Goal: Task Accomplishment & Management: Manage account settings

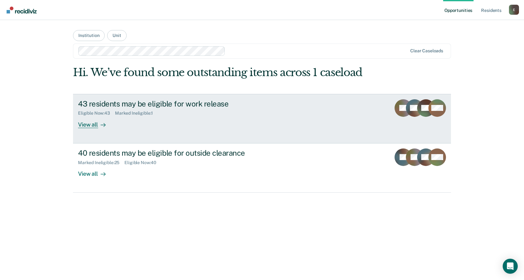
click at [89, 126] on div "View all" at bounding box center [95, 122] width 35 height 12
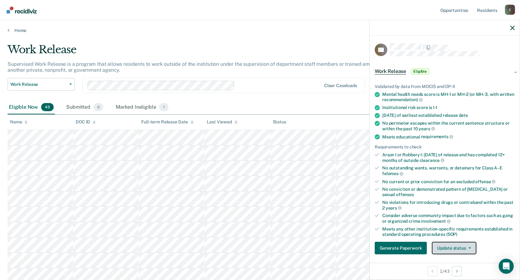
click at [462, 247] on button "Update status" at bounding box center [454, 248] width 44 height 13
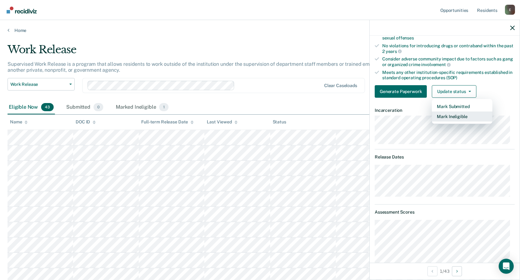
click at [465, 116] on button "Mark Ineligible" at bounding box center [462, 117] width 61 height 10
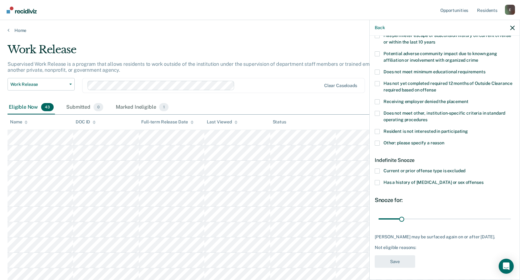
click at [379, 142] on span at bounding box center [376, 143] width 5 height 5
click at [444, 141] on input "Other: please specify a reason" at bounding box center [444, 141] width 0 height 0
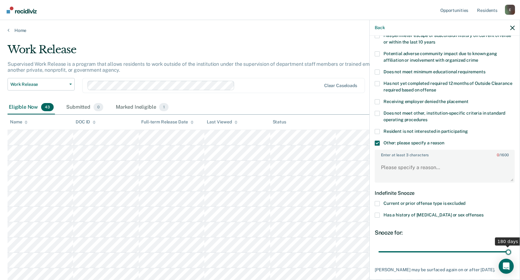
drag, startPoint x: 400, startPoint y: 251, endPoint x: 477, endPoint y: 243, distance: 77.8
type input "180"
click at [511, 246] on input "range" at bounding box center [444, 251] width 132 height 11
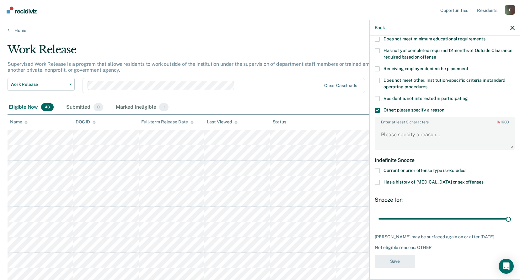
click at [458, 258] on div "RB Which of the following requirements has Robert Babb not met? Was denied ward…" at bounding box center [444, 87] width 140 height 370
click at [444, 134] on textarea "Enter at least 3 characters 0 / 1600" at bounding box center [444, 137] width 139 height 23
click at [433, 136] on textarea "Enter at least 3 characters 0 / 1600" at bounding box center [444, 137] width 139 height 23
type textarea "Medical"
click at [405, 264] on button "Save" at bounding box center [394, 261] width 40 height 13
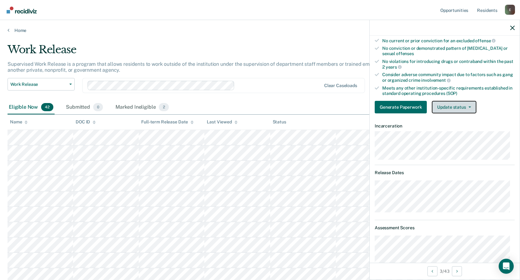
click at [465, 103] on button "Update status" at bounding box center [454, 107] width 44 height 13
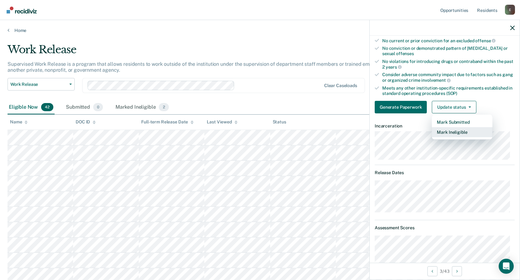
click at [470, 131] on button "Mark Ineligible" at bounding box center [462, 132] width 61 height 10
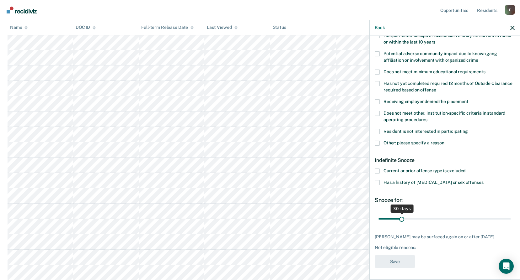
scroll to position [251, 0]
click at [380, 143] on label "Other: please specify a reason" at bounding box center [444, 144] width 140 height 7
click at [444, 141] on input "Other: please specify a reason" at bounding box center [444, 141] width 0 height 0
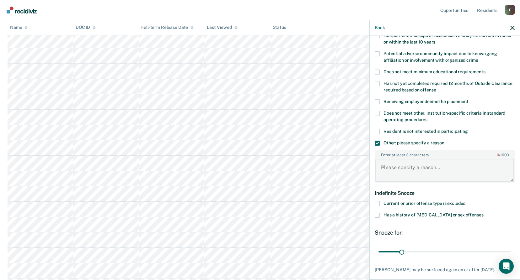
click at [410, 172] on textarea "Enter at least 3 characters 0 / 1600" at bounding box center [444, 170] width 139 height 23
type textarea "Medical"
drag, startPoint x: 400, startPoint y: 252, endPoint x: 510, endPoint y: 250, distance: 109.8
type input "180"
click at [510, 250] on input "range" at bounding box center [444, 251] width 132 height 11
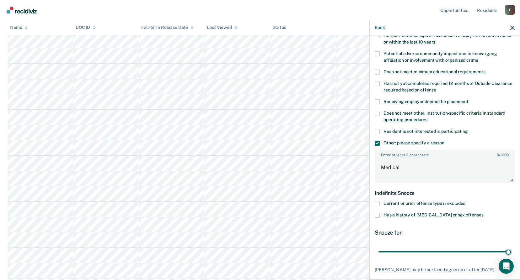
scroll to position [141, 0]
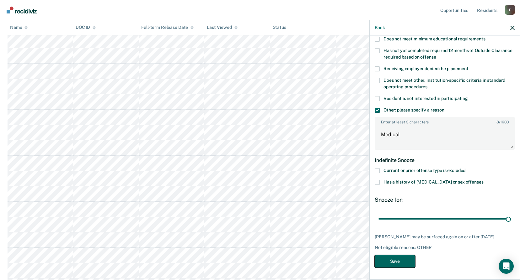
click at [402, 257] on button "Save" at bounding box center [394, 261] width 40 height 13
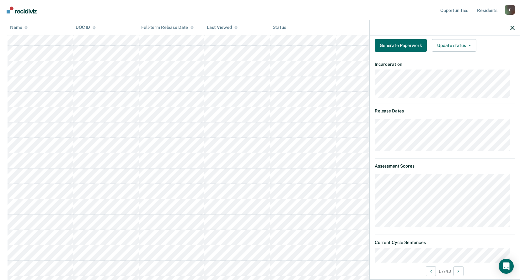
scroll to position [140, 0]
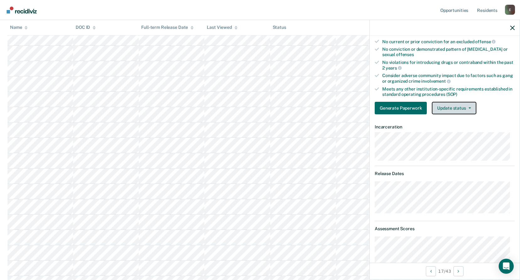
click at [453, 110] on button "Update status" at bounding box center [454, 108] width 44 height 13
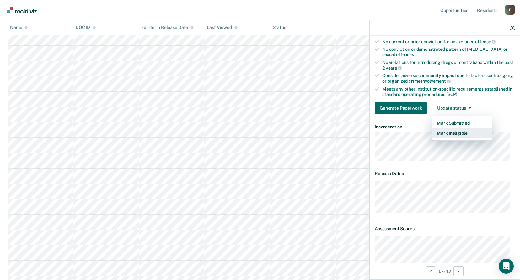
click at [459, 134] on button "Mark Ineligible" at bounding box center [462, 133] width 61 height 10
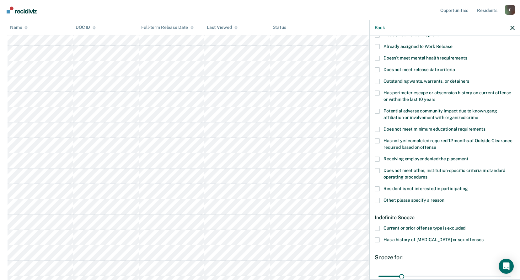
scroll to position [19, 0]
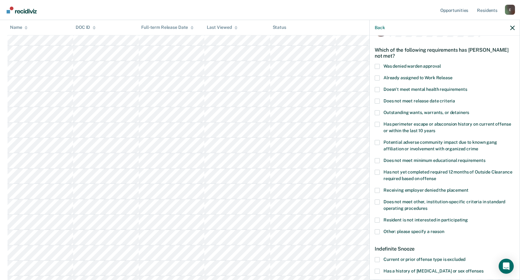
click at [377, 102] on span at bounding box center [376, 101] width 5 height 5
click at [455, 99] on input "Does not meet release date criteria" at bounding box center [455, 99] width 0 height 0
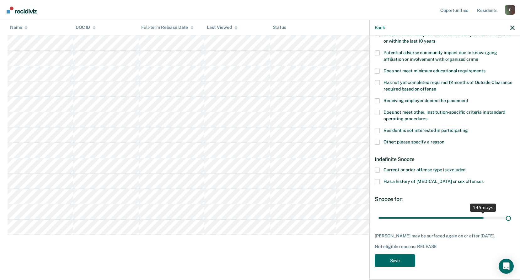
scroll to position [114, 0]
drag, startPoint x: 400, startPoint y: 212, endPoint x: 505, endPoint y: 212, distance: 104.7
type input "180"
click at [505, 213] on input "range" at bounding box center [444, 218] width 132 height 11
click at [394, 261] on button "Save" at bounding box center [394, 261] width 40 height 13
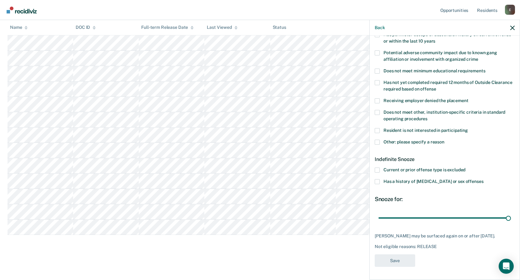
scroll to position [510, 0]
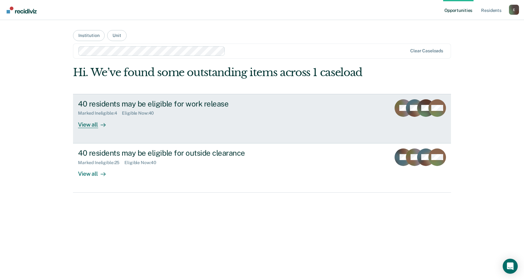
click at [87, 124] on div "View all" at bounding box center [95, 122] width 35 height 12
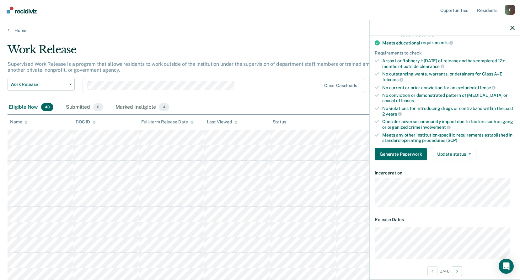
scroll to position [125, 0]
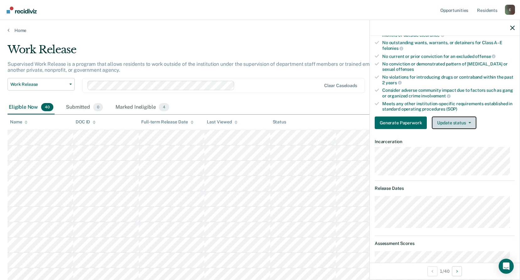
click at [445, 124] on button "Update status" at bounding box center [454, 123] width 44 height 13
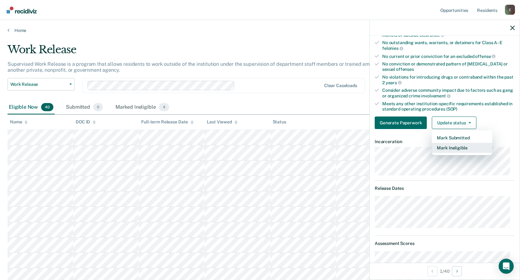
click at [453, 147] on button "Mark Ineligible" at bounding box center [462, 148] width 61 height 10
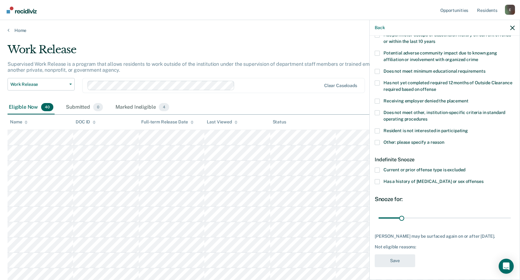
scroll to position [108, 0]
click at [377, 146] on label "Other: please specify a reason" at bounding box center [444, 144] width 140 height 7
click at [444, 141] on input "Other: please specify a reason" at bounding box center [444, 141] width 0 height 0
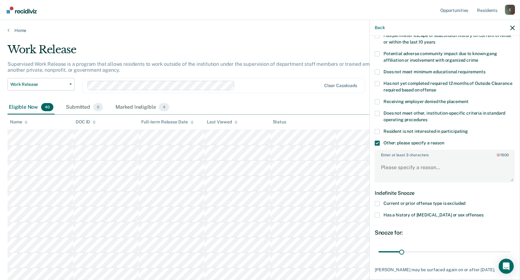
click at [493, 189] on div "Indefinite Snooze" at bounding box center [444, 193] width 140 height 16
paste textarea "09 29 2025 19.4 WRDCC - JERDE, H WRDCC25-05523"
type textarea "09 29 2025 19.4 WRDCC - JERDE, H WRDCC25-05523"
drag, startPoint x: 401, startPoint y: 252, endPoint x: 420, endPoint y: 251, distance: 18.8
type input "59"
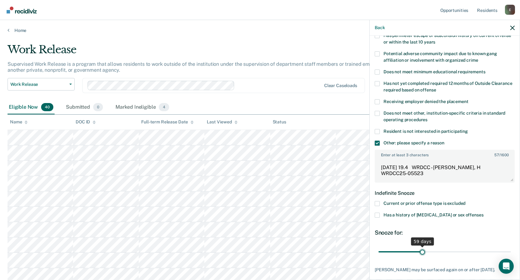
click at [420, 251] on input "range" at bounding box center [444, 251] width 132 height 11
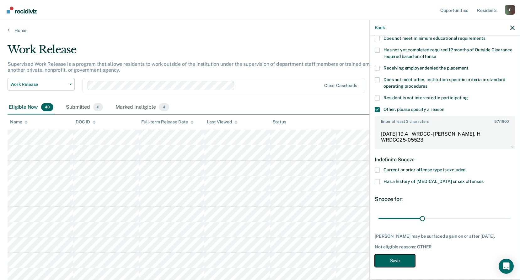
click at [395, 261] on button "Save" at bounding box center [394, 261] width 40 height 13
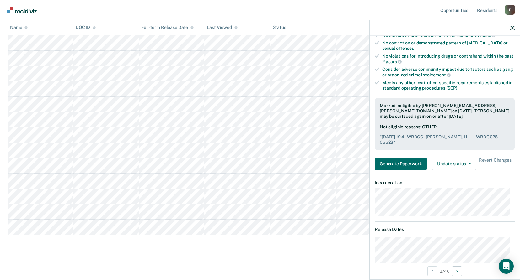
scroll to position [432, 0]
